Goal: Task Accomplishment & Management: Complete application form

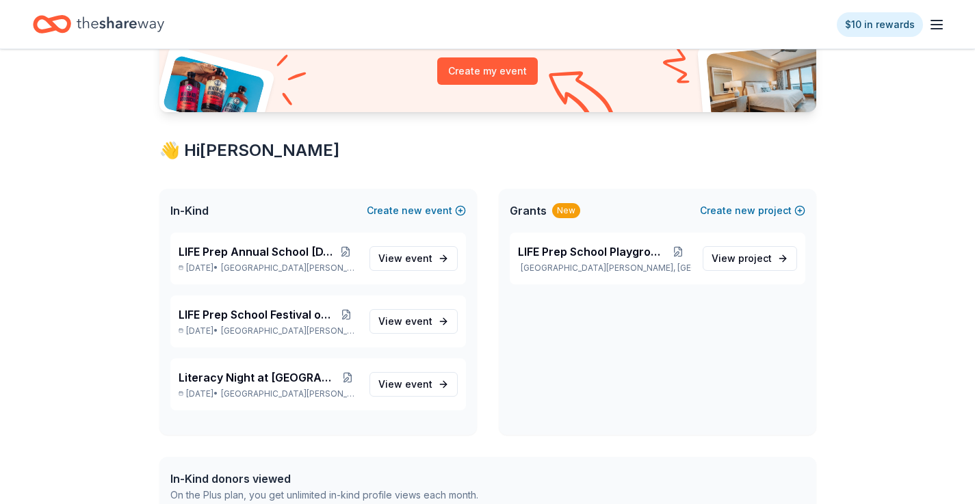
scroll to position [197, 0]
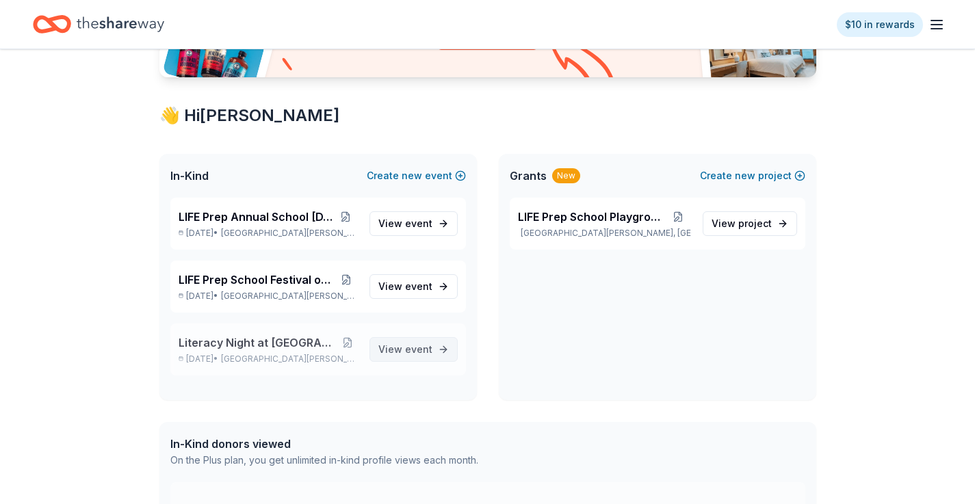
click at [421, 344] on span "event" at bounding box center [418, 350] width 27 height 12
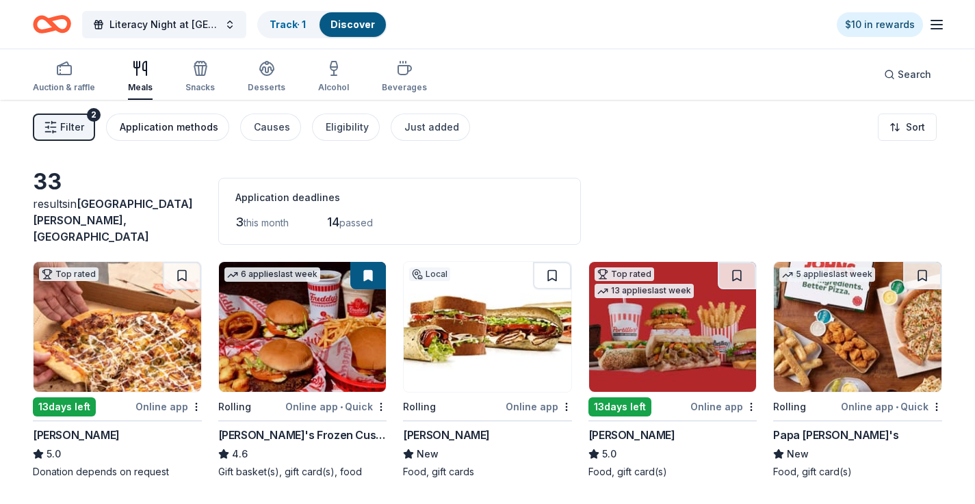
click at [129, 125] on div "Application methods" at bounding box center [169, 127] width 99 height 16
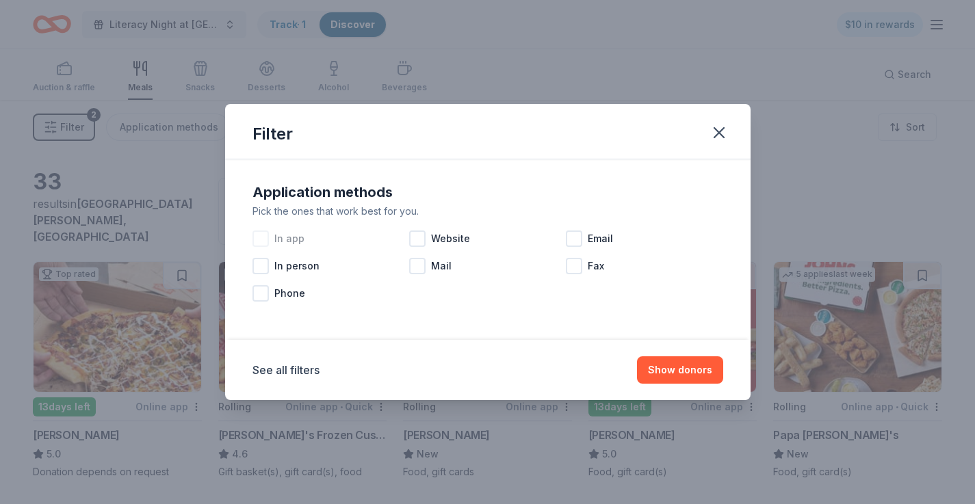
click at [264, 242] on div at bounding box center [261, 239] width 16 height 16
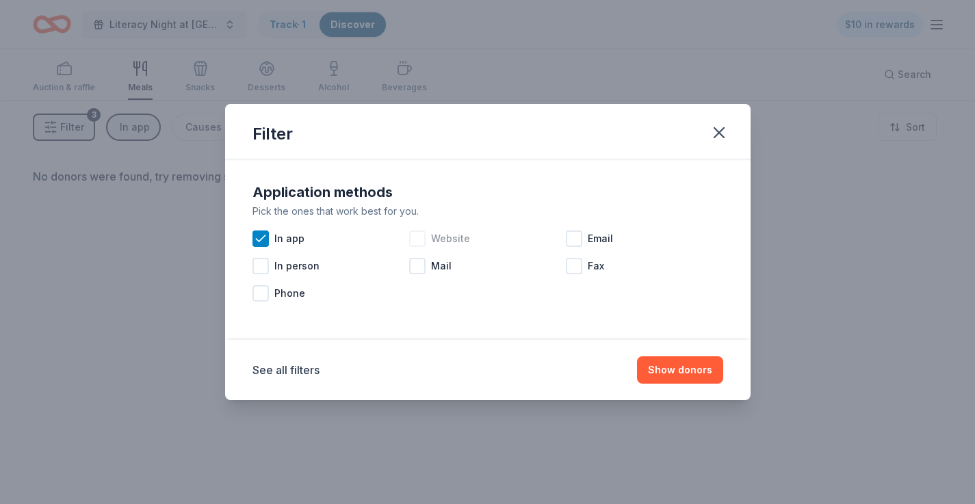
click at [415, 241] on div at bounding box center [417, 239] width 16 height 16
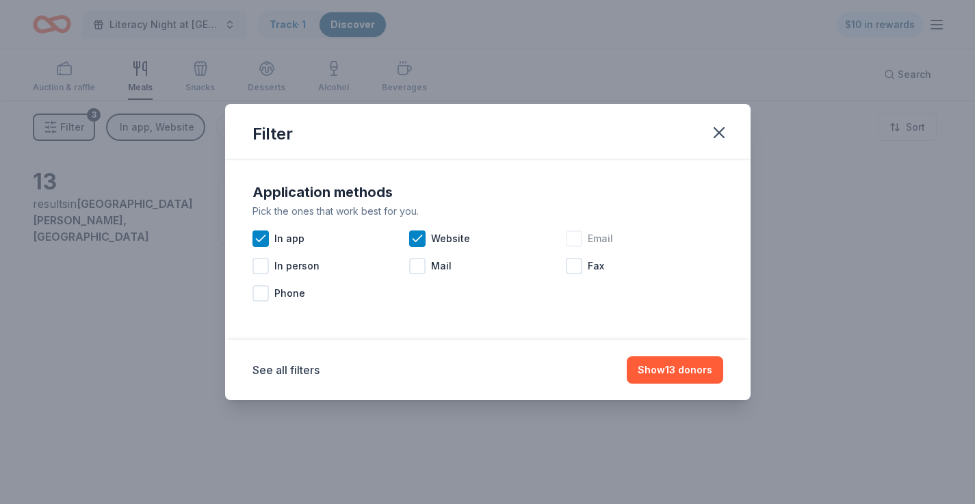
click at [571, 249] on div "Email" at bounding box center [644, 238] width 157 height 27
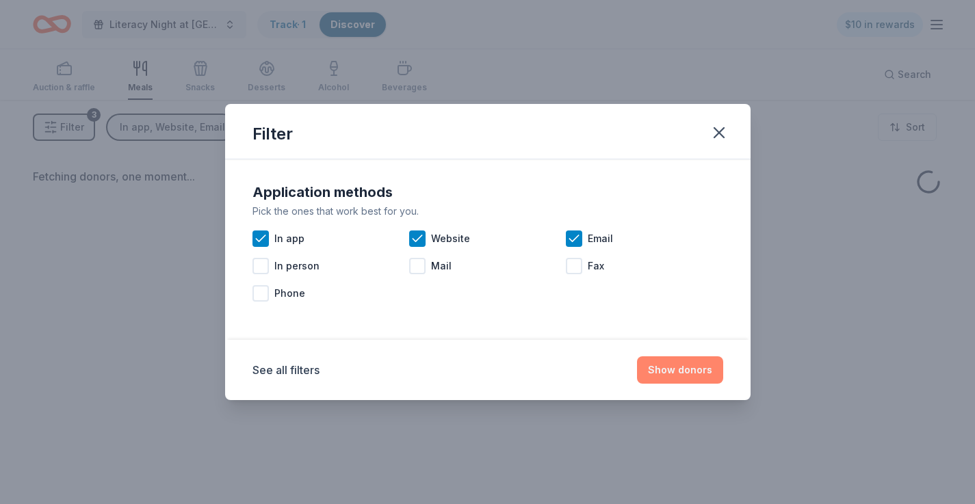
click at [686, 371] on button "Show donors" at bounding box center [680, 370] width 86 height 27
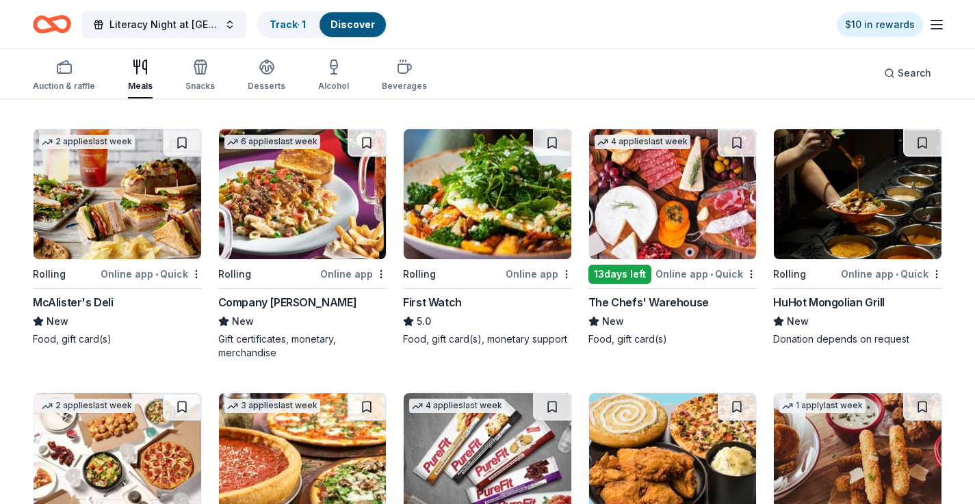
scroll to position [383, 0]
click at [862, 213] on img at bounding box center [858, 194] width 168 height 130
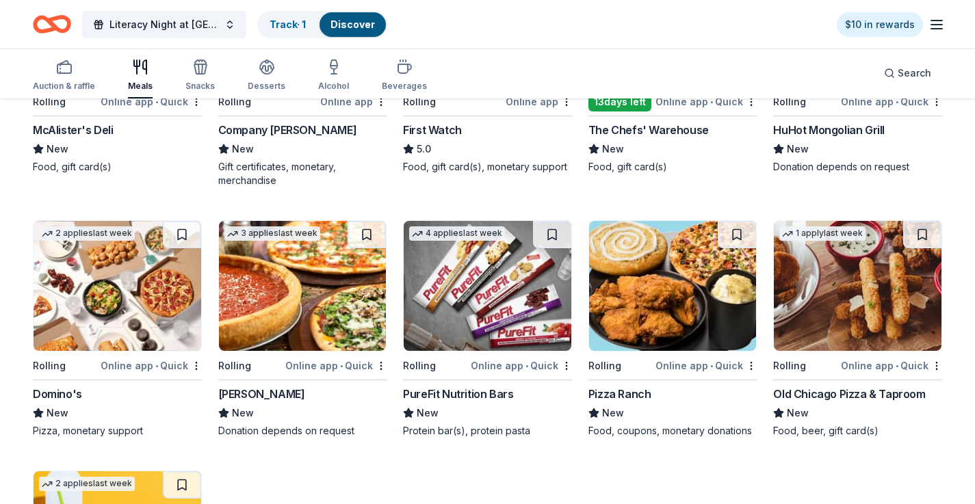
scroll to position [557, 0]
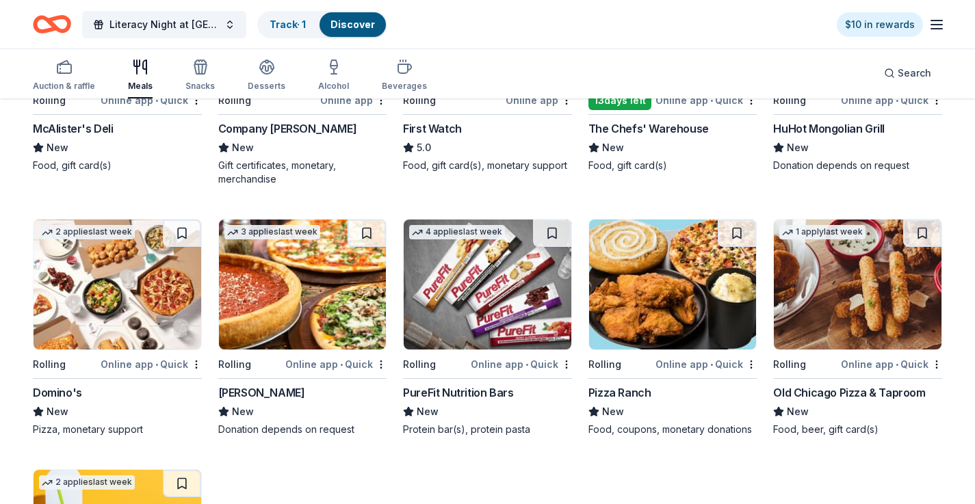
click at [297, 320] on img at bounding box center [303, 285] width 168 height 130
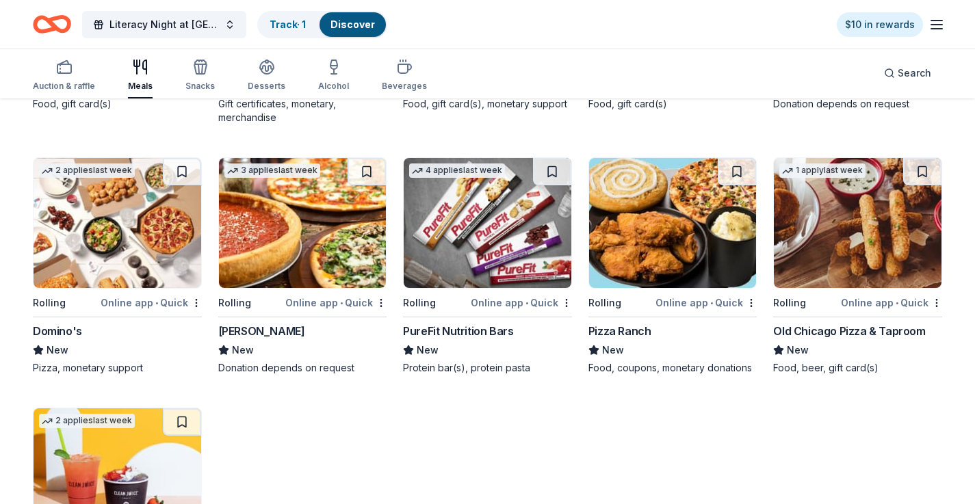
scroll to position [621, 0]
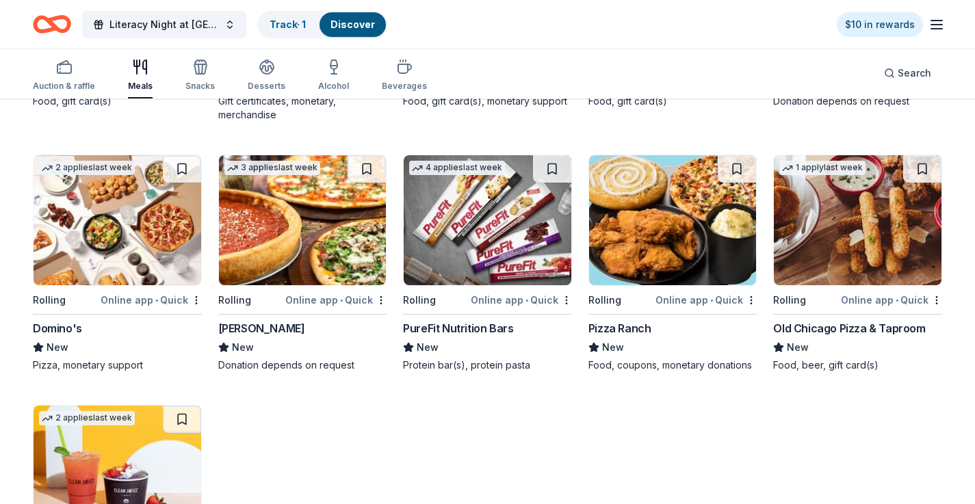
drag, startPoint x: 217, startPoint y: 317, endPoint x: 260, endPoint y: 318, distance: 43.1
click at [261, 317] on div "Top rated 13 days left Online app Casey's 5.0 Donation depends on request 6 app…" at bounding box center [488, 131] width 910 height 983
click at [847, 247] on img at bounding box center [858, 220] width 168 height 130
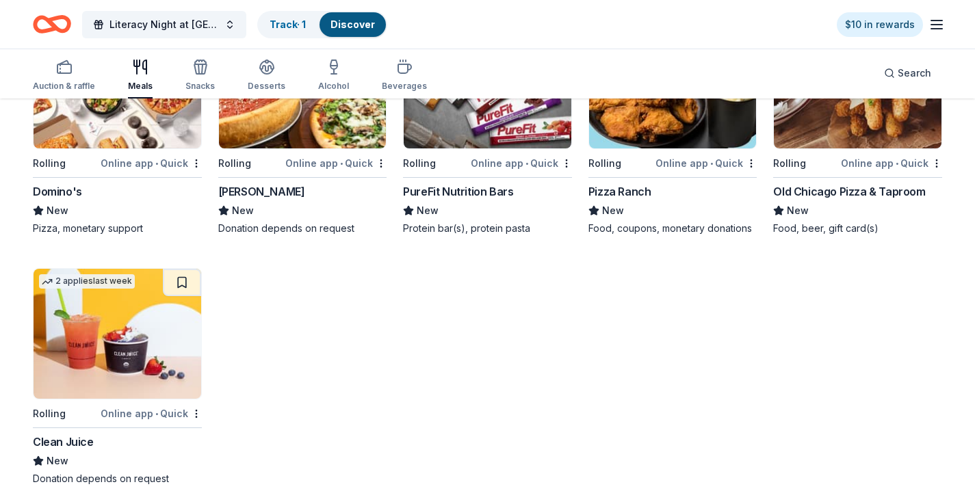
scroll to position [758, 0]
click at [129, 354] on img at bounding box center [118, 335] width 168 height 130
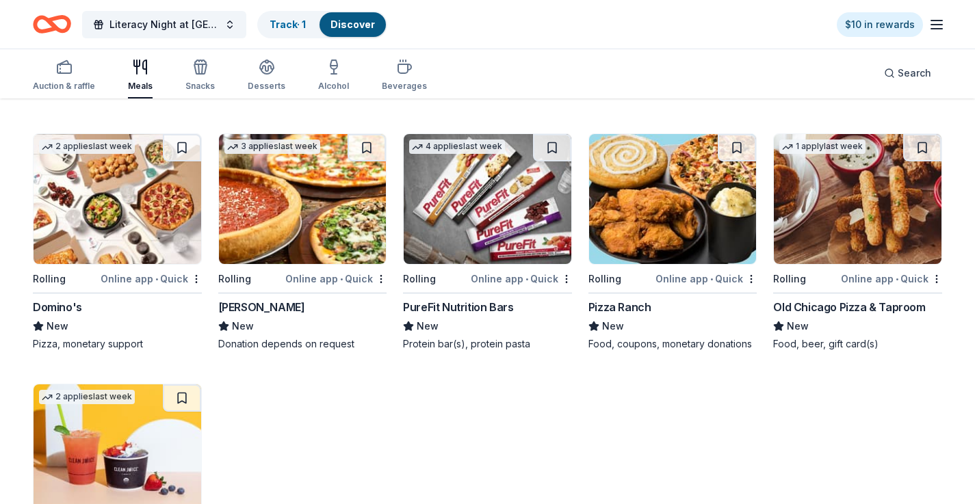
scroll to position [642, 0]
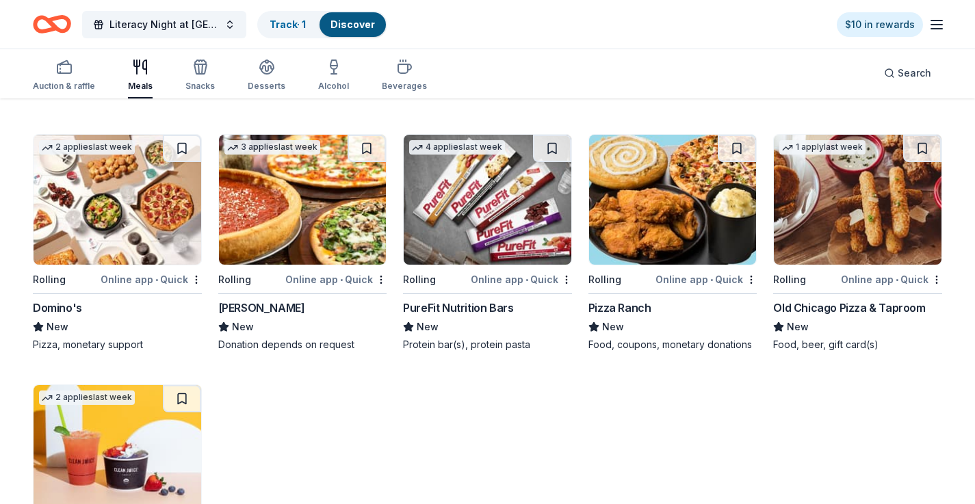
click at [664, 205] on img at bounding box center [673, 200] width 168 height 130
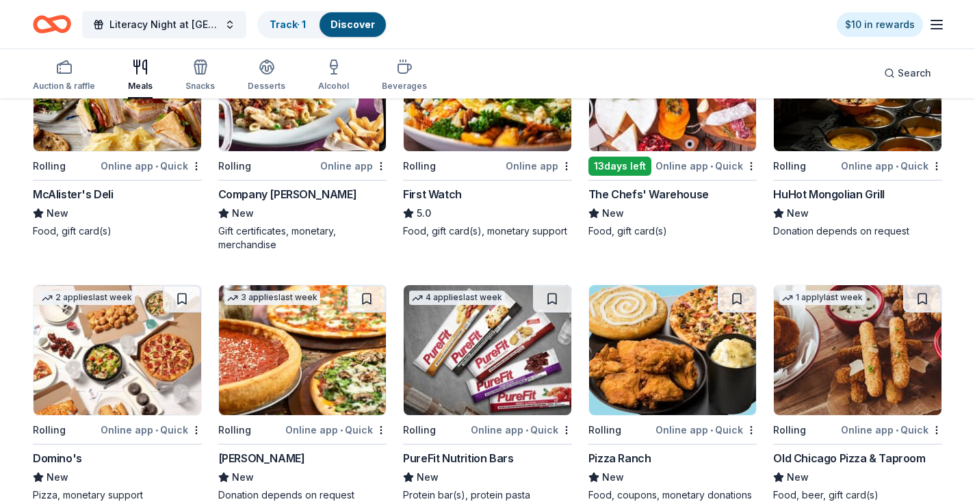
scroll to position [400, 0]
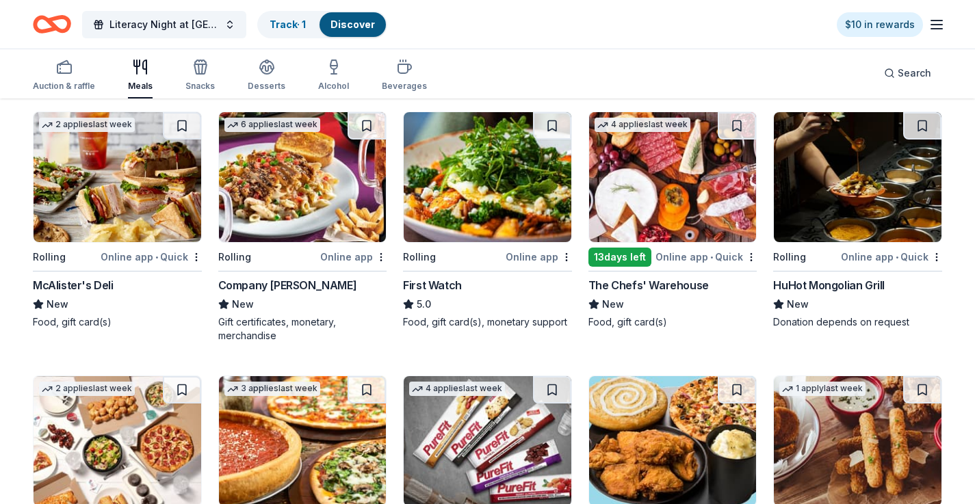
click at [294, 196] on img at bounding box center [303, 177] width 168 height 130
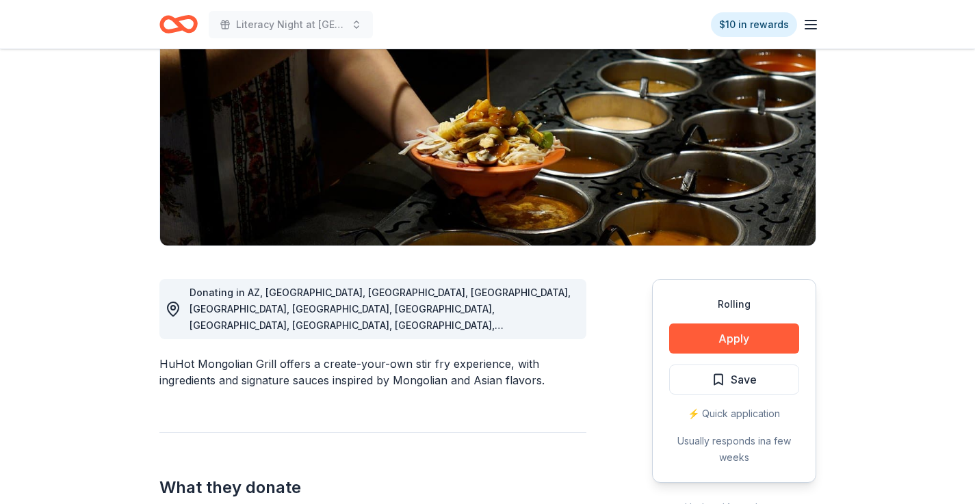
scroll to position [192, 0]
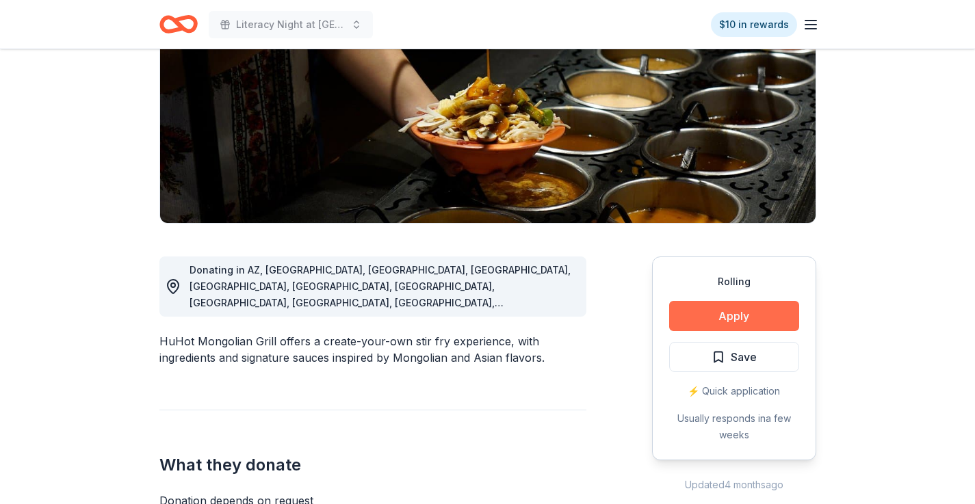
click at [723, 323] on button "Apply" at bounding box center [734, 316] width 130 height 30
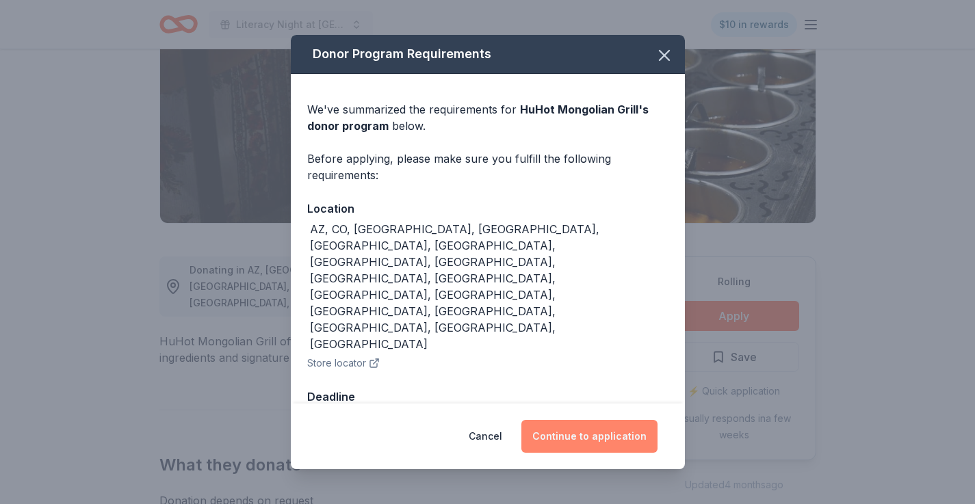
click at [550, 420] on button "Continue to application" at bounding box center [590, 436] width 136 height 33
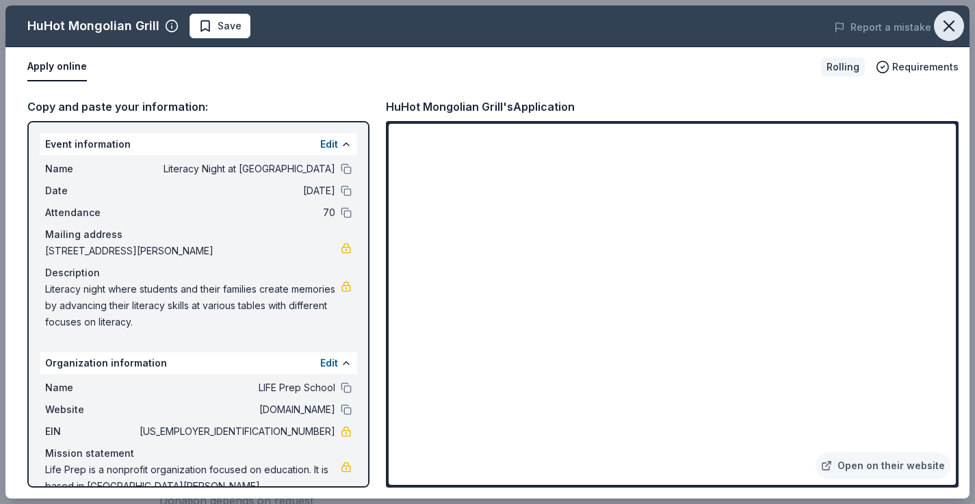
click at [953, 24] on icon "button" at bounding box center [949, 25] width 19 height 19
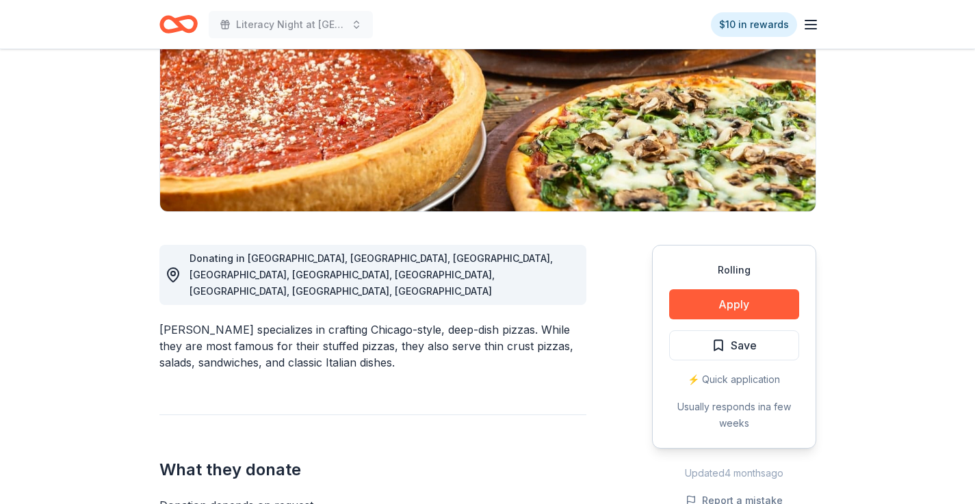
scroll to position [203, 0]
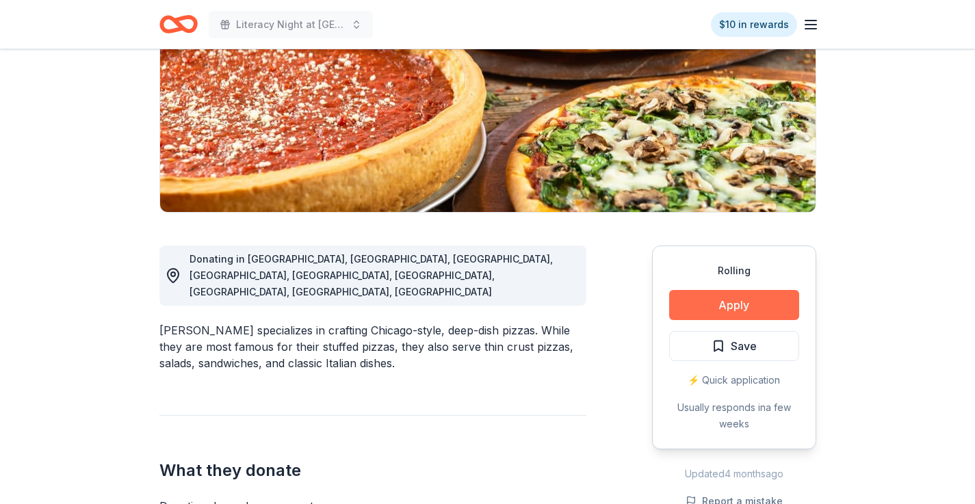
click at [732, 309] on button "Apply" at bounding box center [734, 305] width 130 height 30
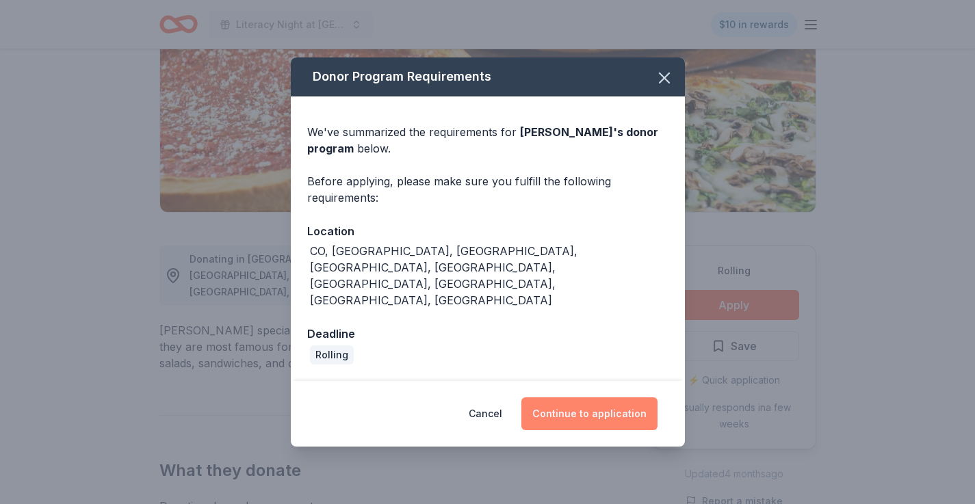
click at [592, 398] on button "Continue to application" at bounding box center [590, 414] width 136 height 33
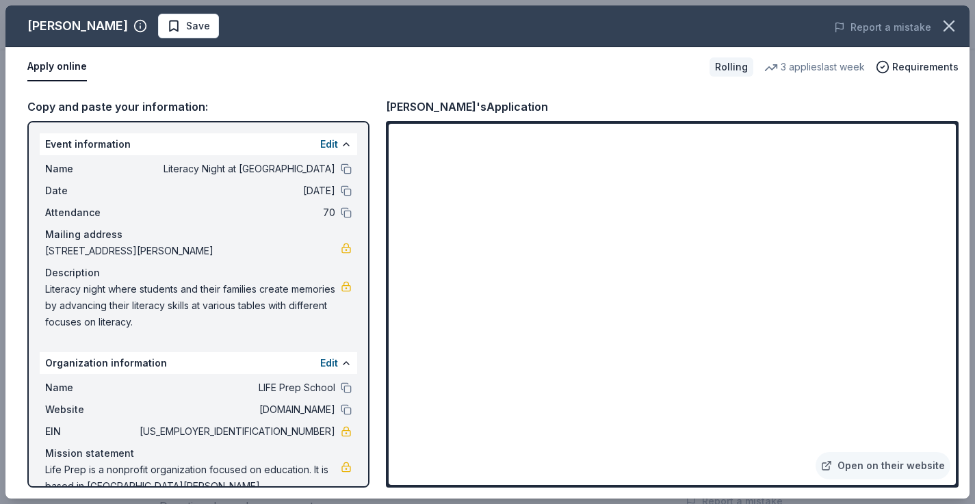
drag, startPoint x: 433, startPoint y: 109, endPoint x: 370, endPoint y: 110, distance: 63.0
click at [369, 109] on div "Copy and paste your information: Event information Edit Name Literacy Night at …" at bounding box center [487, 293] width 964 height 412
drag, startPoint x: 389, startPoint y: 111, endPoint x: 434, endPoint y: 110, distance: 45.2
click at [434, 110] on div "Giordano's's Application" at bounding box center [467, 107] width 162 height 18
drag, startPoint x: 440, startPoint y: 108, endPoint x: 370, endPoint y: 108, distance: 70.5
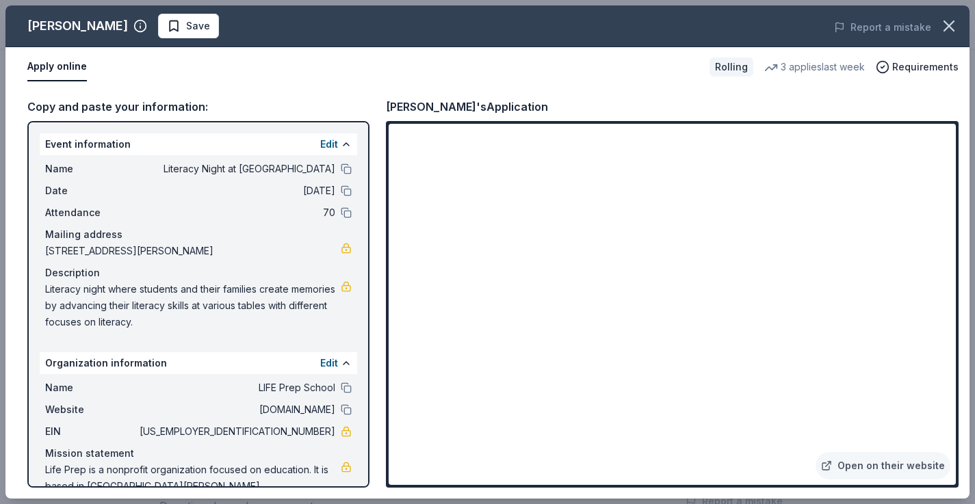
click at [370, 108] on div "Copy and paste your information: Event information Edit Name Literacy Night at …" at bounding box center [487, 293] width 964 height 412
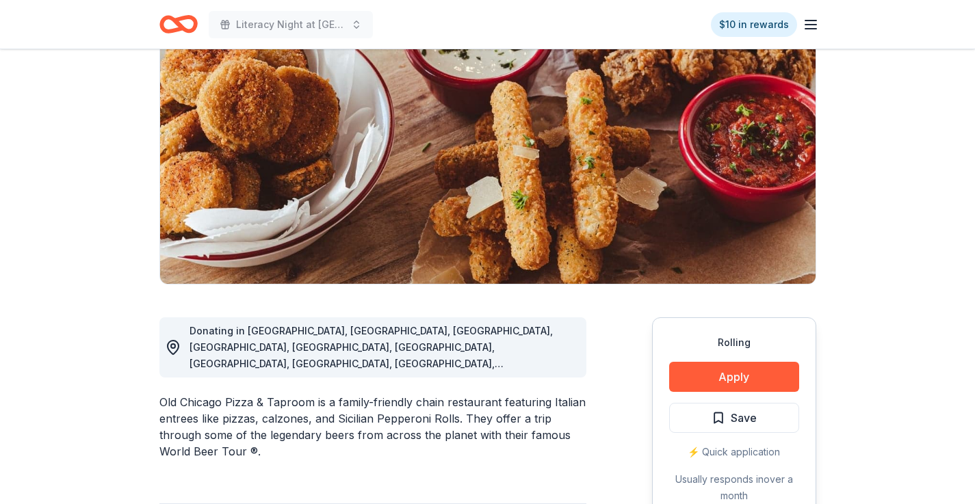
scroll to position [290, 0]
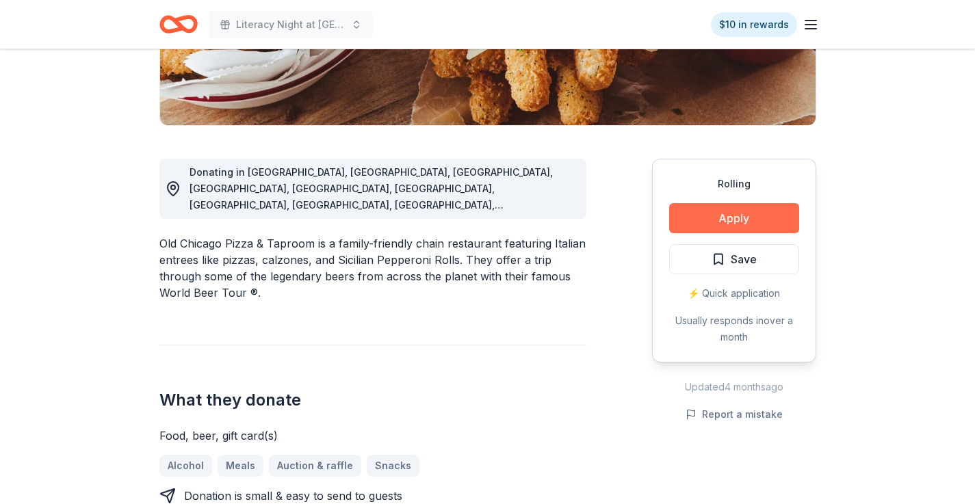
click at [740, 218] on button "Apply" at bounding box center [734, 218] width 130 height 30
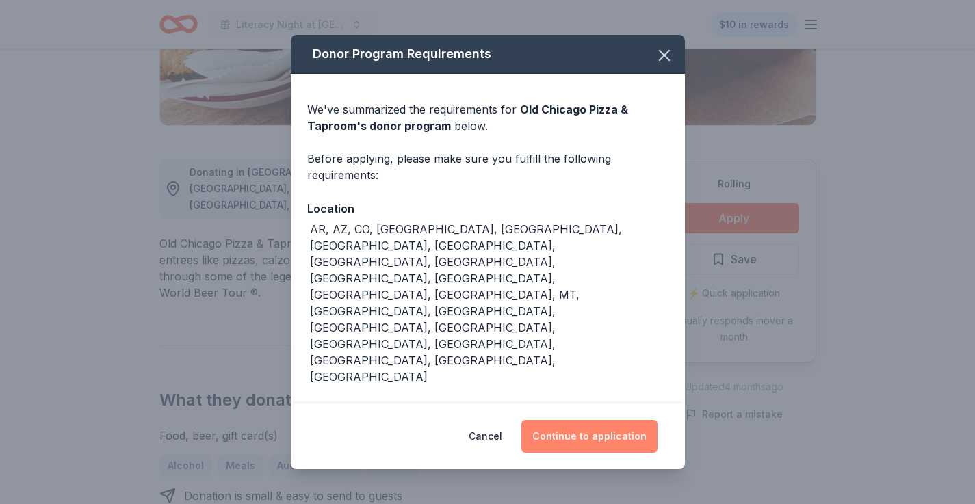
click at [610, 420] on button "Continue to application" at bounding box center [590, 436] width 136 height 33
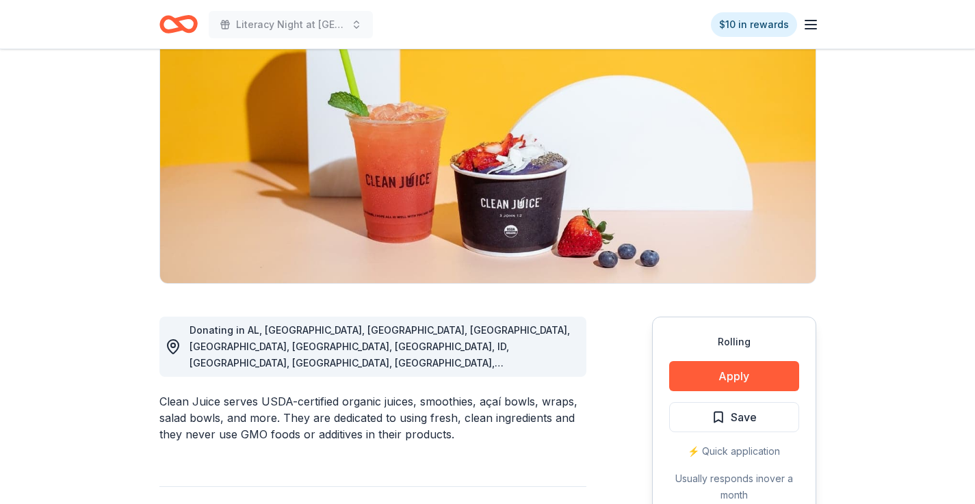
scroll to position [133, 0]
click at [704, 383] on button "Apply" at bounding box center [734, 376] width 130 height 30
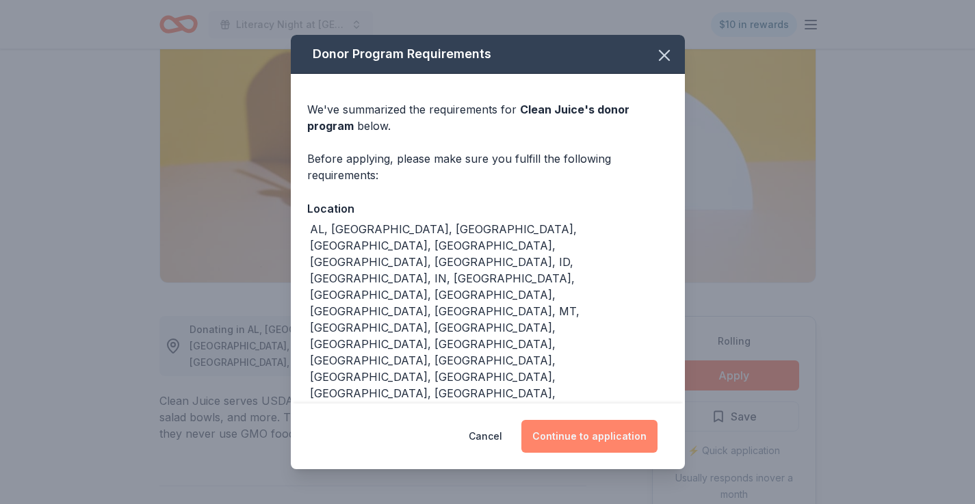
click at [563, 420] on button "Continue to application" at bounding box center [590, 436] width 136 height 33
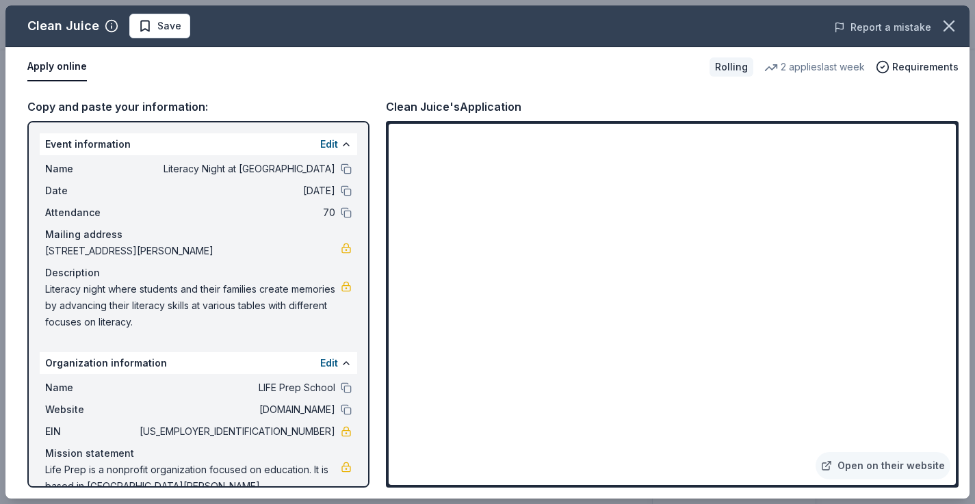
click at [873, 34] on button "Report a mistake" at bounding box center [882, 27] width 97 height 16
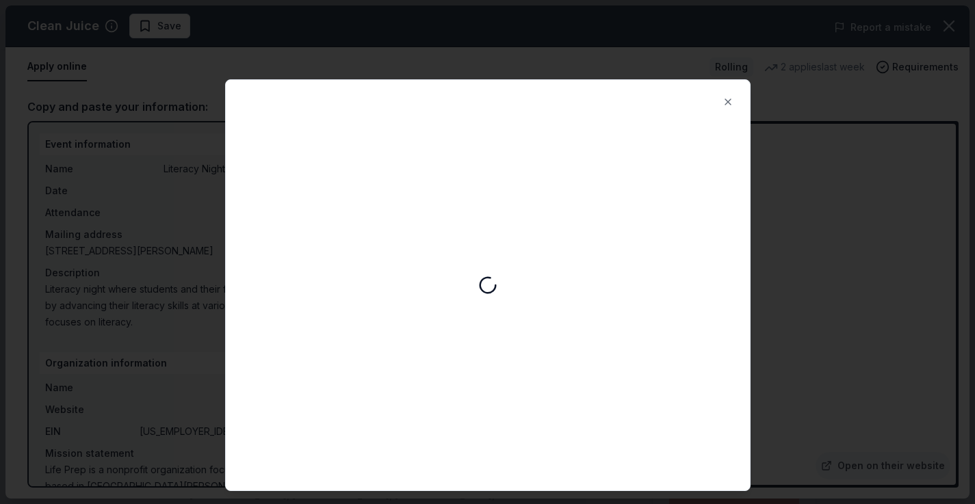
scroll to position [0, 0]
click at [723, 98] on button "Close" at bounding box center [728, 101] width 27 height 27
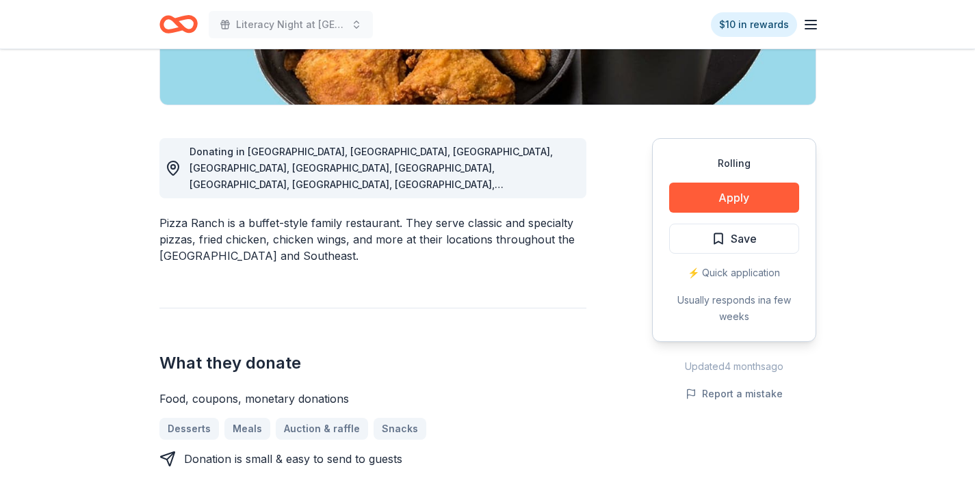
scroll to position [320, 0]
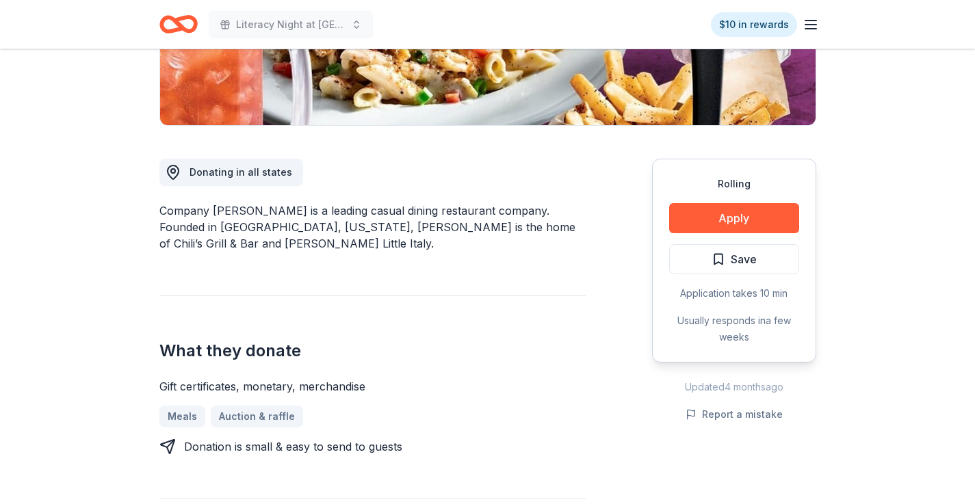
scroll to position [284, 0]
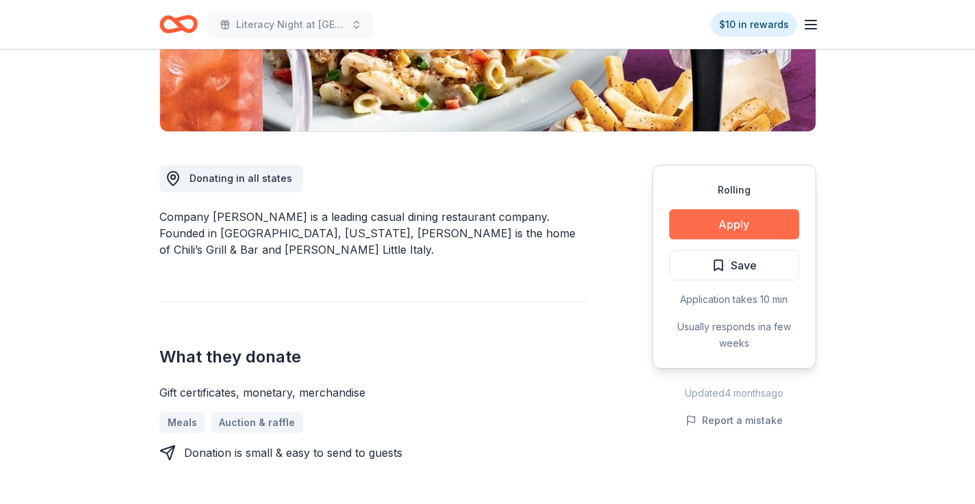
click at [756, 224] on button "Apply" at bounding box center [734, 224] width 130 height 30
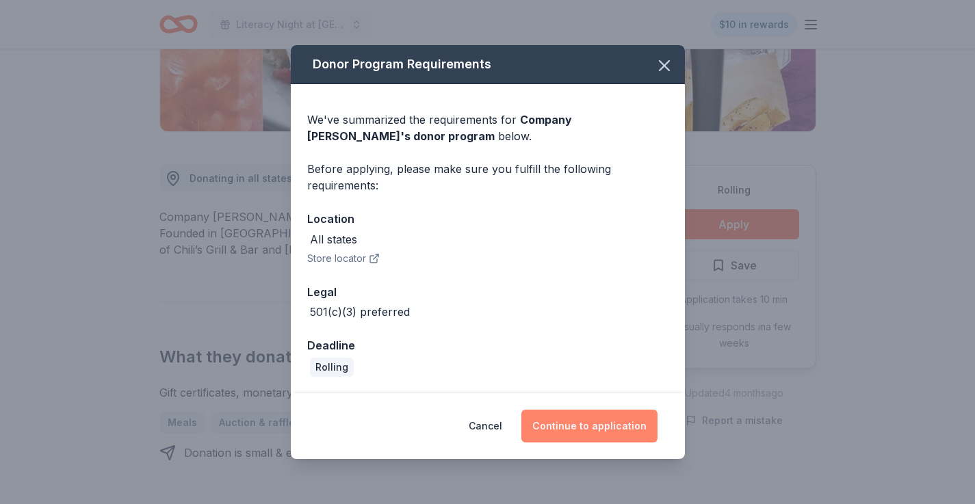
click at [573, 420] on button "Continue to application" at bounding box center [590, 426] width 136 height 33
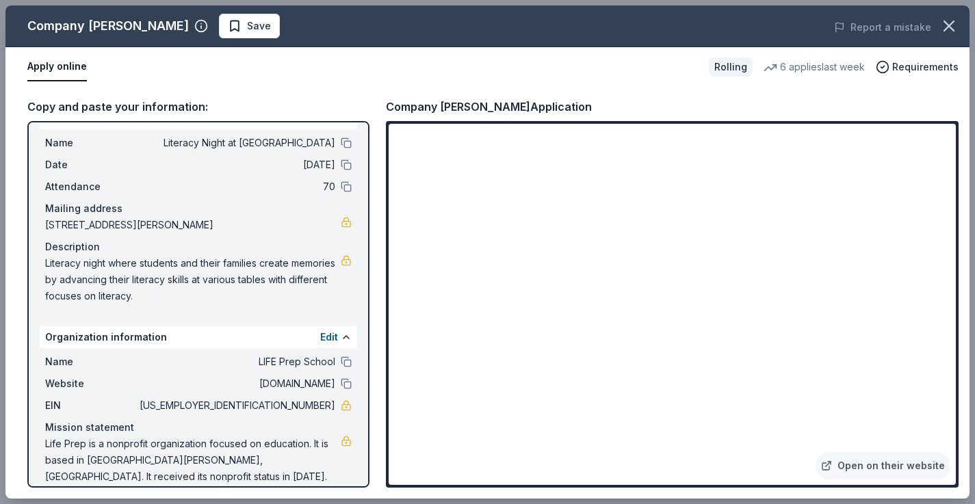
scroll to position [25, 0]
